Goal: Navigation & Orientation: Find specific page/section

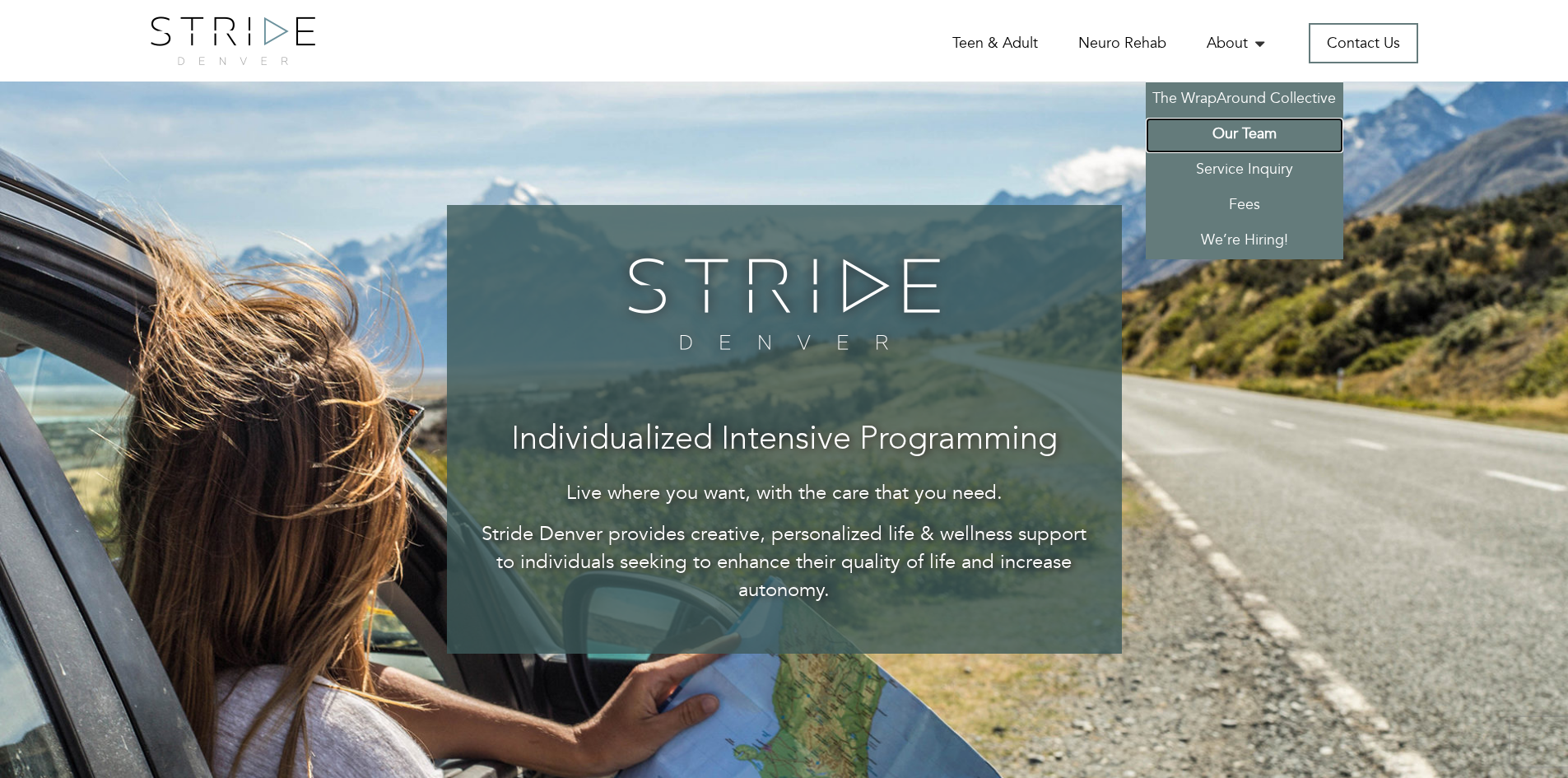
click at [1235, 137] on link "Our Team" at bounding box center [1244, 135] width 198 height 35
